Goal: Task Accomplishment & Management: Use online tool/utility

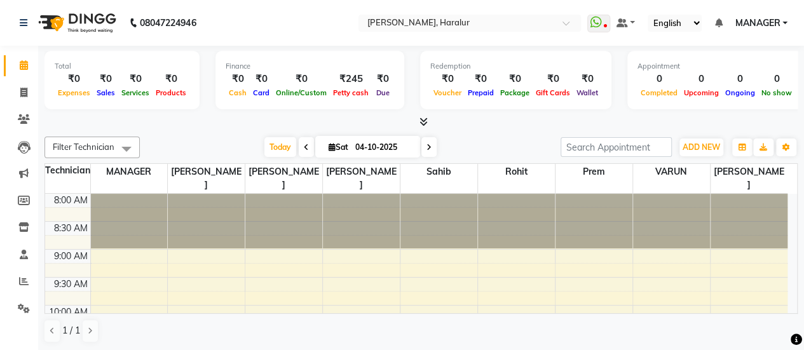
scroll to position [166, 0]
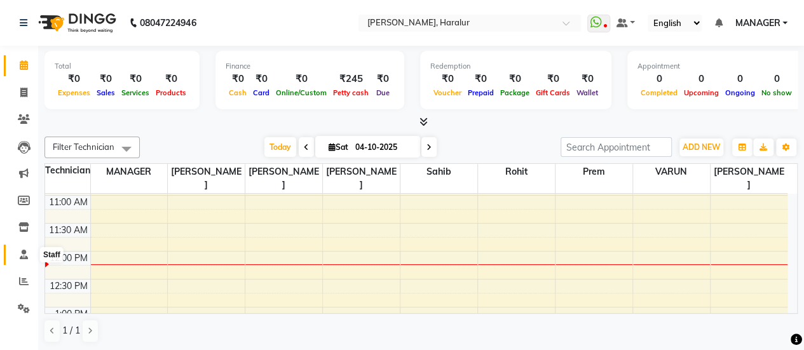
click at [20, 257] on icon at bounding box center [24, 255] width 8 height 10
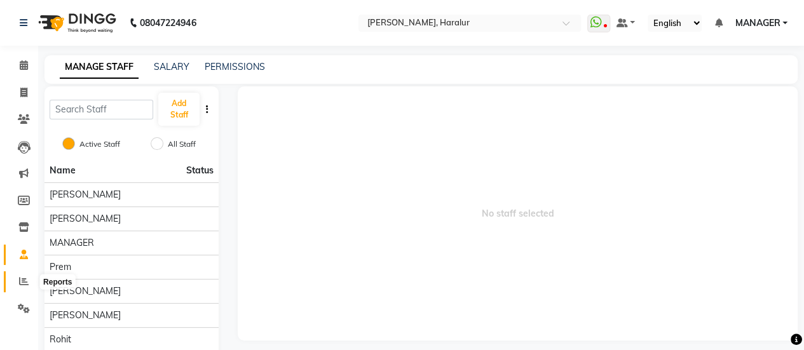
click at [27, 280] on icon at bounding box center [24, 282] width 10 height 10
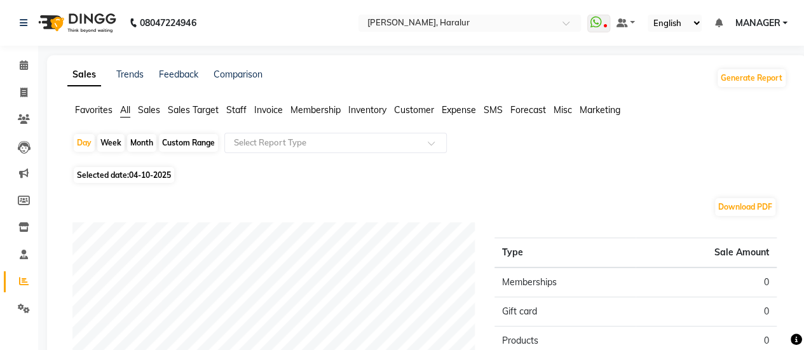
click at [242, 109] on span "Staff" at bounding box center [236, 109] width 20 height 11
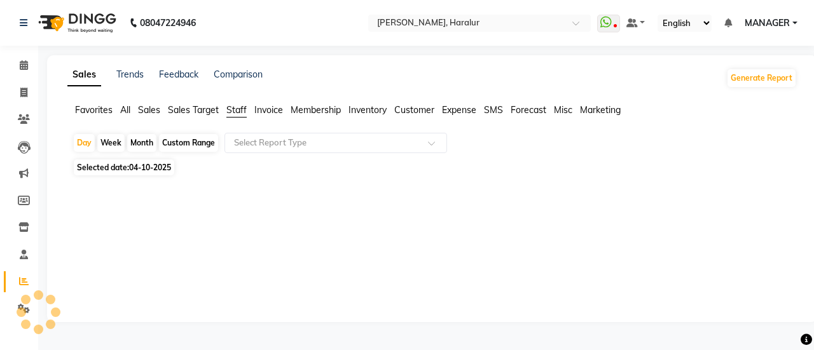
click at [188, 138] on div "Custom Range" at bounding box center [188, 143] width 59 height 18
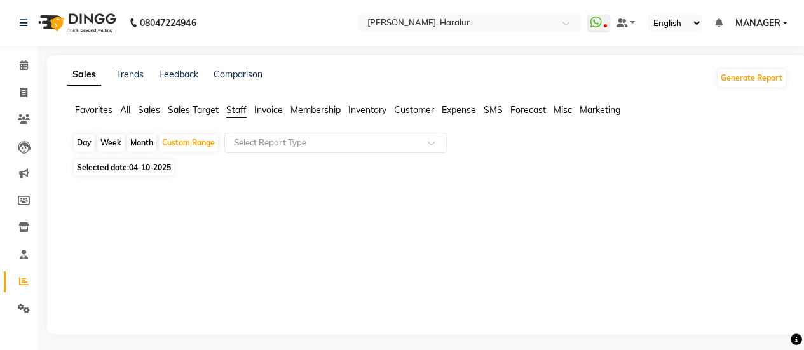
click at [163, 165] on span "04-10-2025" at bounding box center [150, 168] width 42 height 10
select select "10"
select select "2025"
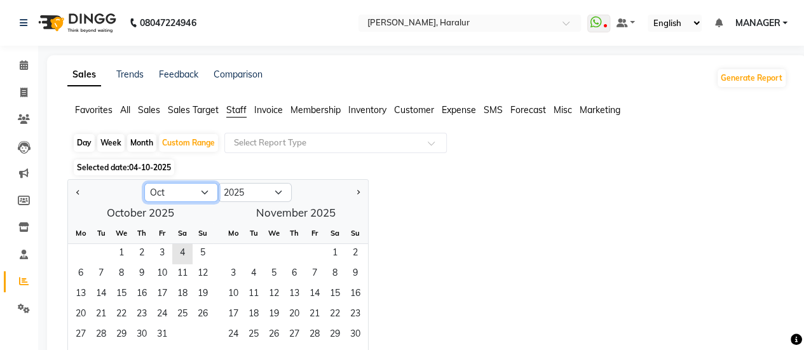
click at [186, 189] on select "Jan Feb Mar Apr May Jun [DATE] Aug Sep Oct Nov Dec" at bounding box center [181, 192] width 74 height 19
select select "9"
click at [144, 183] on select "Jan Feb Mar Apr May Jun [DATE] Aug Sep Oct Nov Dec" at bounding box center [181, 192] width 74 height 19
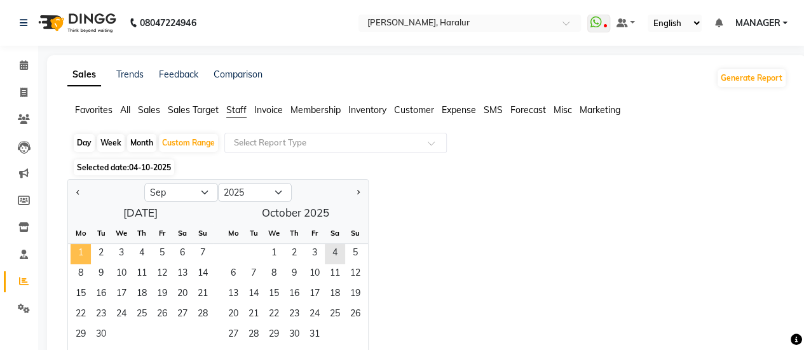
click at [82, 251] on span "1" at bounding box center [81, 254] width 20 height 20
click at [103, 336] on span "30" at bounding box center [101, 336] width 20 height 20
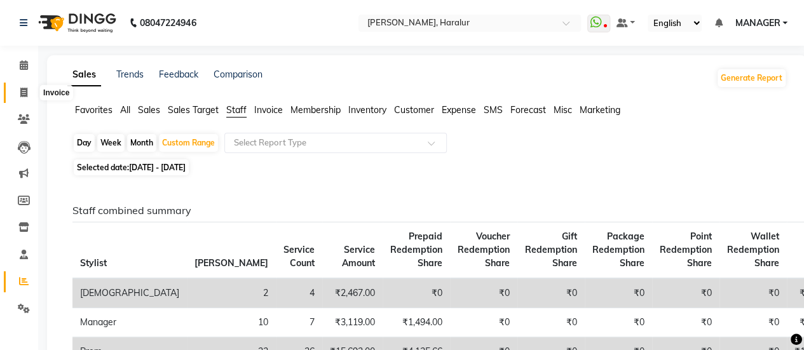
click at [28, 95] on span at bounding box center [24, 93] width 22 height 15
select select "service"
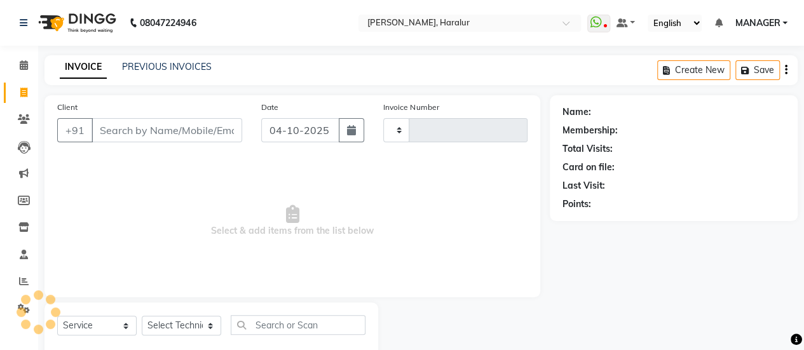
scroll to position [31, 0]
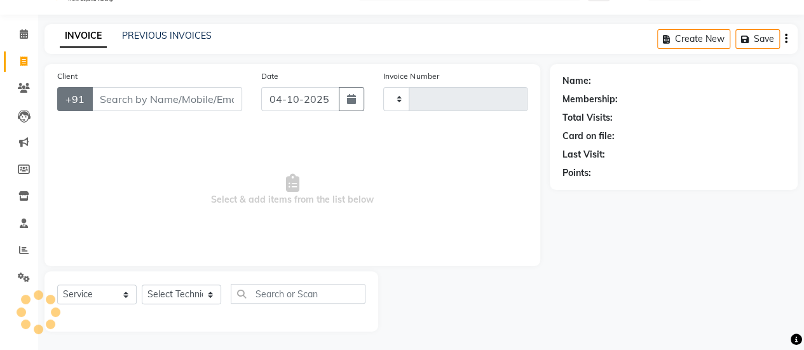
type input "0574"
select select "8259"
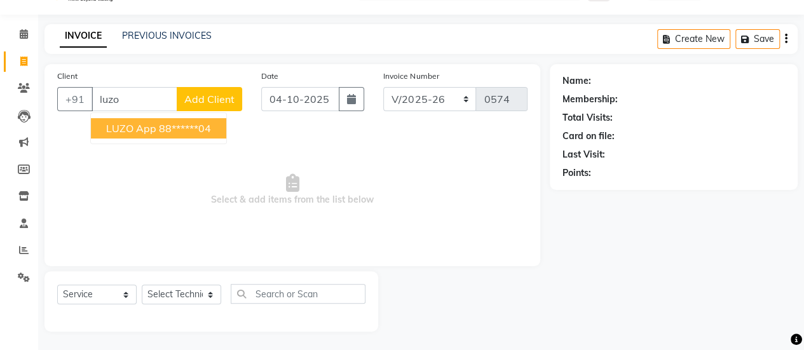
click at [144, 134] on button "LUZO App 88******04" at bounding box center [158, 128] width 135 height 20
type input "88******04"
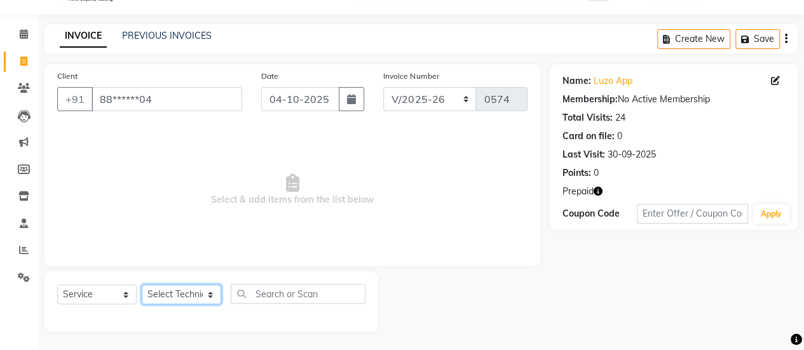
drag, startPoint x: 179, startPoint y: 296, endPoint x: 163, endPoint y: 242, distance: 56.5
click at [163, 242] on div "Client +91 88******04 Date [DATE] Invoice Number BTH/2025-26 RED/2025-26 V/2025…" at bounding box center [292, 198] width 515 height 268
select select "82346"
click at [142, 285] on select "Select Technician [PERSON_NAME] MANAGER Prem [PERSON_NAME]" at bounding box center [181, 295] width 79 height 20
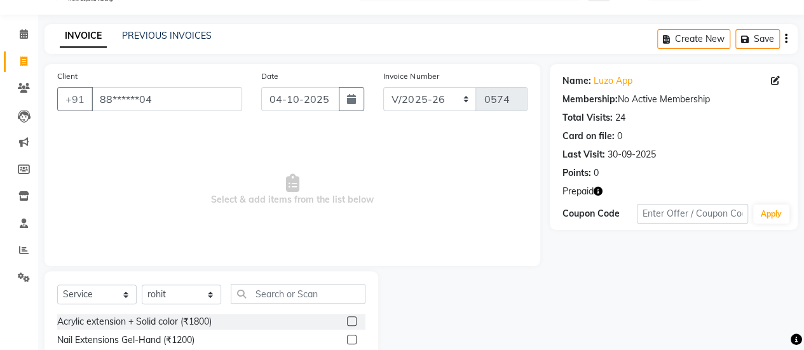
click at [173, 245] on span "Select & add items from the list below" at bounding box center [292, 190] width 471 height 127
click at [259, 284] on input "text" at bounding box center [298, 294] width 135 height 20
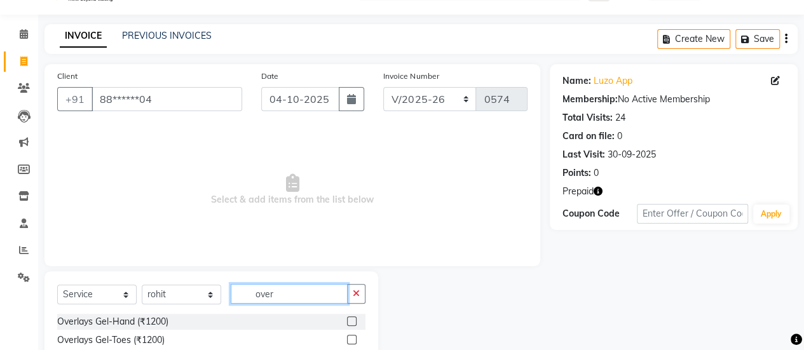
scroll to position [142, 0]
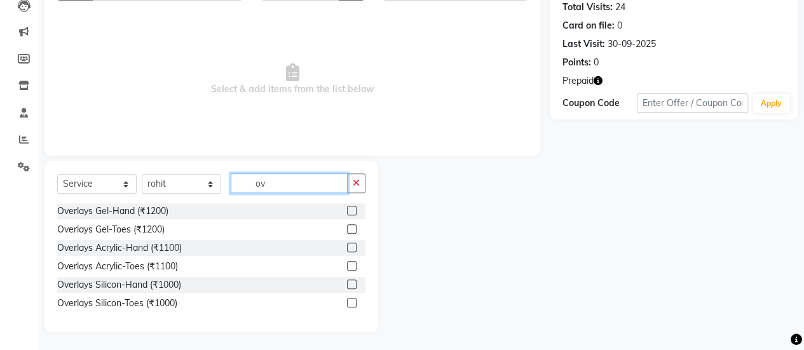
type input "o"
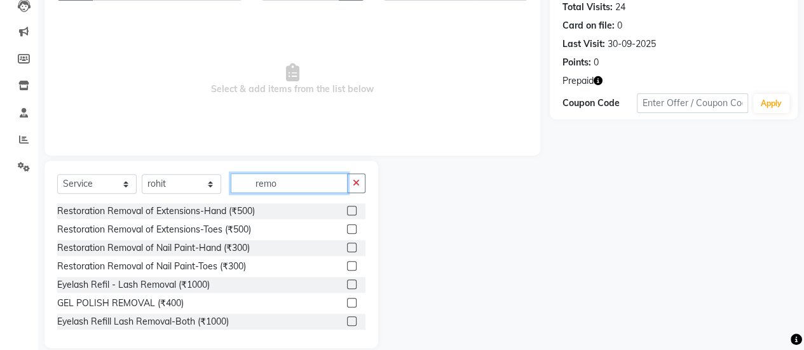
type input "remo"
click at [347, 207] on label at bounding box center [352, 211] width 10 height 10
click at [347, 207] on input "checkbox" at bounding box center [351, 211] width 8 height 8
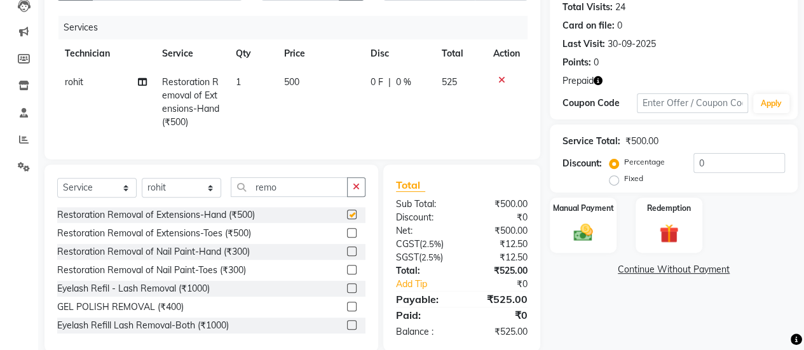
checkbox input "false"
click at [309, 189] on input "remo" at bounding box center [289, 187] width 117 height 20
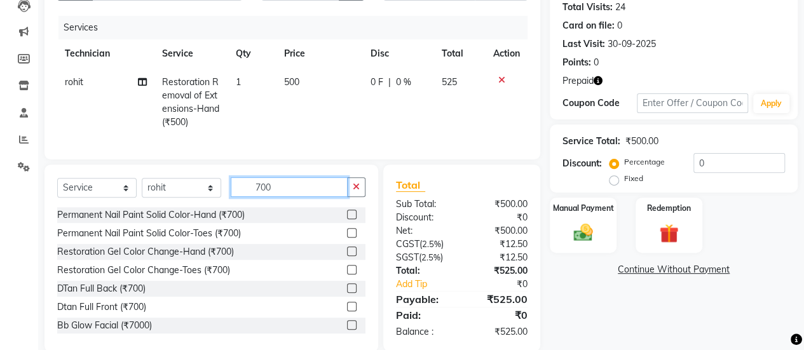
type input "700"
click at [347, 219] on label at bounding box center [352, 215] width 10 height 10
click at [347, 219] on input "checkbox" at bounding box center [351, 215] width 8 height 8
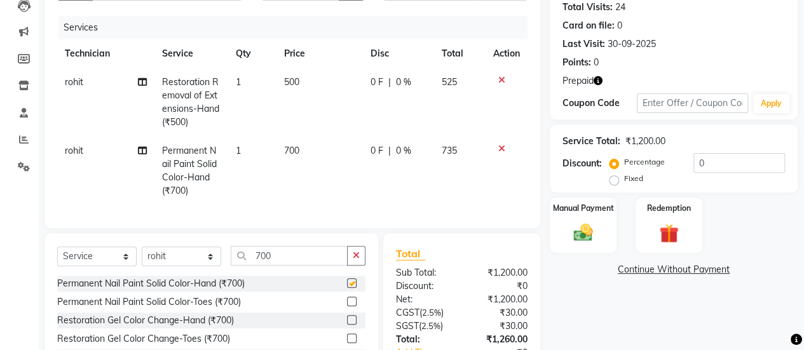
checkbox input "false"
click at [280, 266] on input "700" at bounding box center [289, 256] width 117 height 20
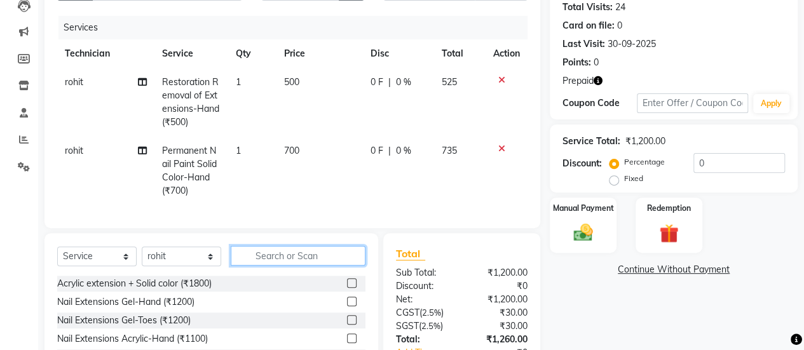
scroll to position [240, 0]
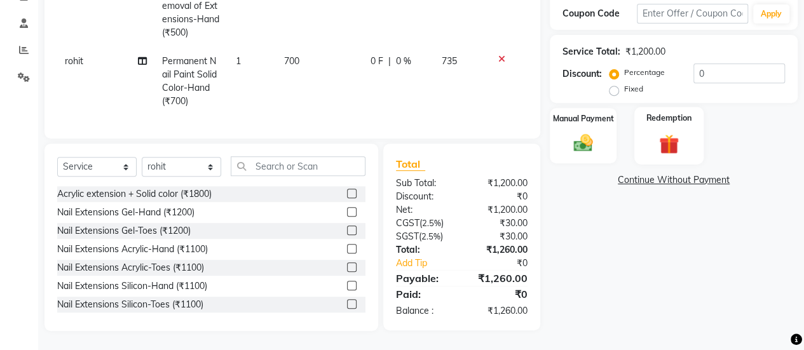
click at [659, 115] on div "Redemption" at bounding box center [669, 136] width 69 height 58
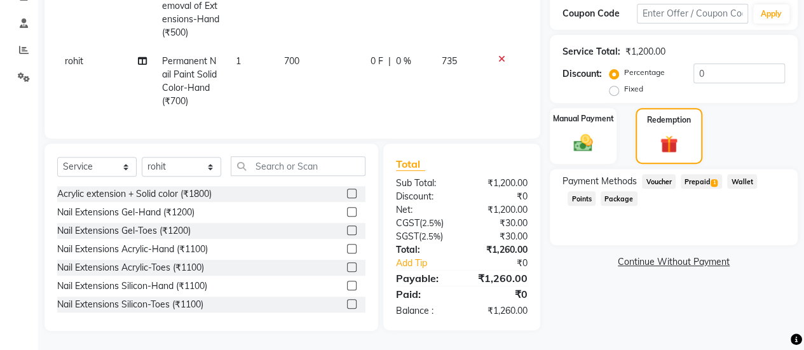
scroll to position [0, 0]
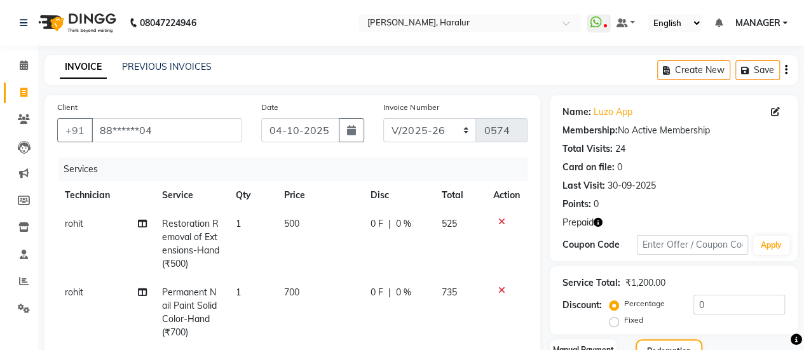
click at [594, 223] on icon "button" at bounding box center [598, 222] width 9 height 9
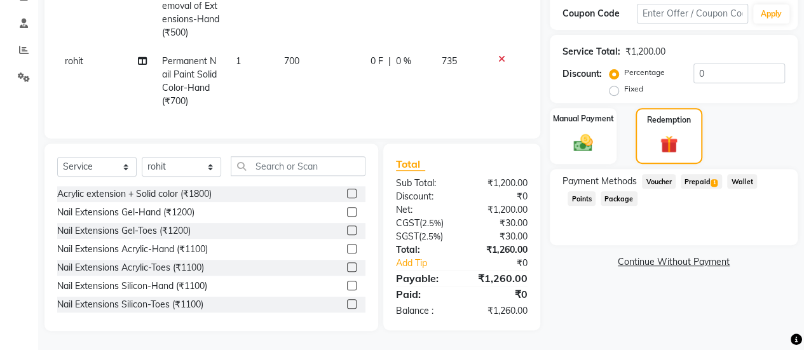
click at [696, 174] on span "Prepaid 1" at bounding box center [701, 181] width 41 height 15
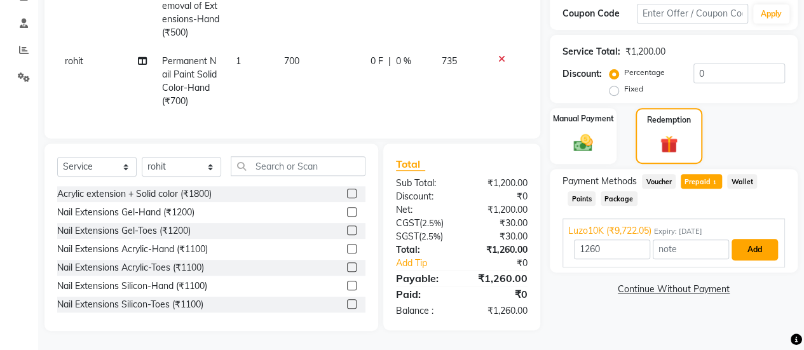
click at [754, 239] on button "Add" at bounding box center [755, 250] width 46 height 22
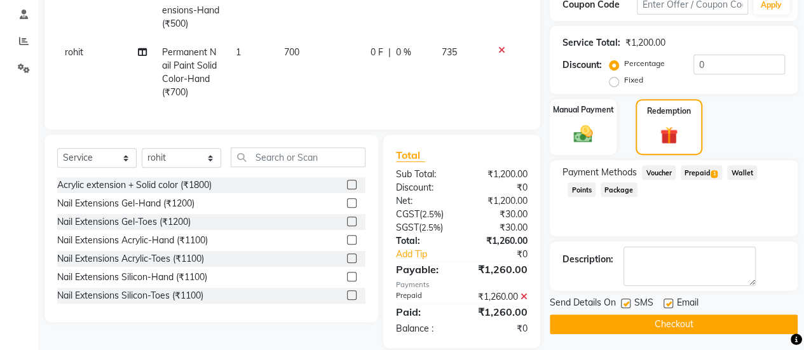
click at [659, 320] on button "Checkout" at bounding box center [674, 325] width 248 height 20
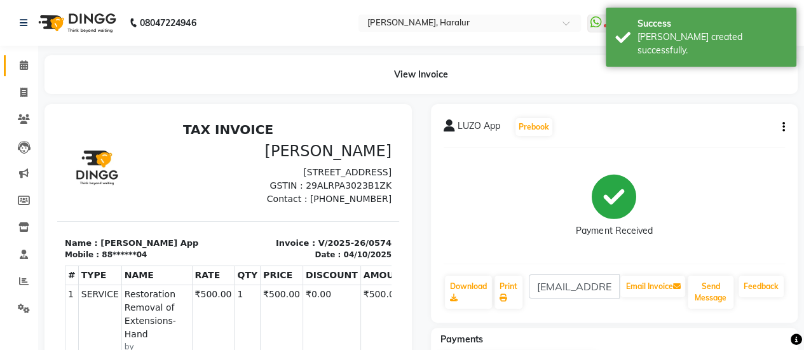
click at [20, 73] on link "Calendar" at bounding box center [19, 65] width 31 height 21
